Goal: Navigation & Orientation: Find specific page/section

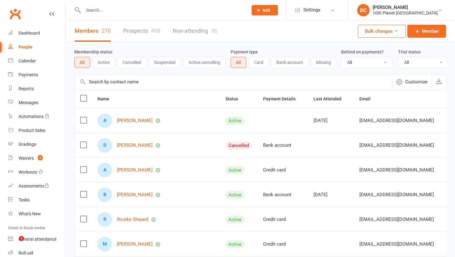
select select "100"
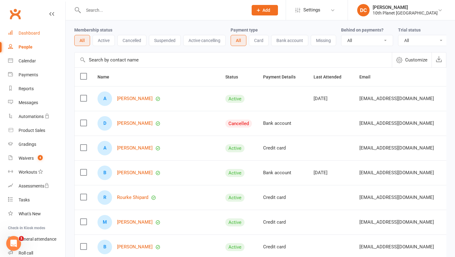
click at [32, 29] on link "Dashboard" at bounding box center [36, 33] width 57 height 14
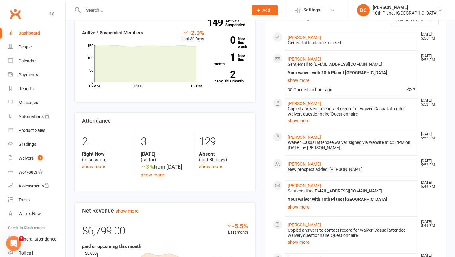
scroll to position [152, 0]
click at [292, 184] on link "[PERSON_NAME]" at bounding box center [304, 186] width 33 height 5
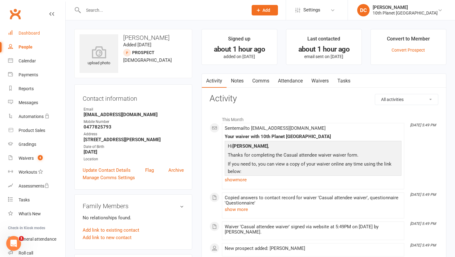
click at [30, 34] on div "Dashboard" at bounding box center [29, 33] width 21 height 5
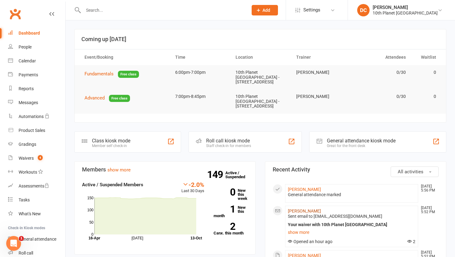
click at [298, 209] on link "[PERSON_NAME]" at bounding box center [304, 211] width 33 height 5
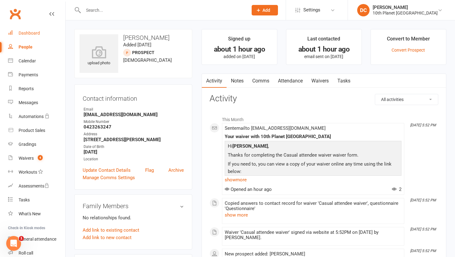
click at [36, 31] on div "Dashboard" at bounding box center [29, 33] width 21 height 5
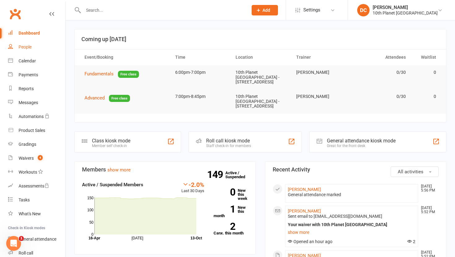
click at [36, 48] on link "People" at bounding box center [36, 47] width 57 height 14
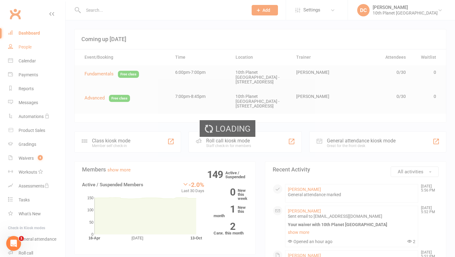
select select "100"
